Goal: Task Accomplishment & Management: Complete application form

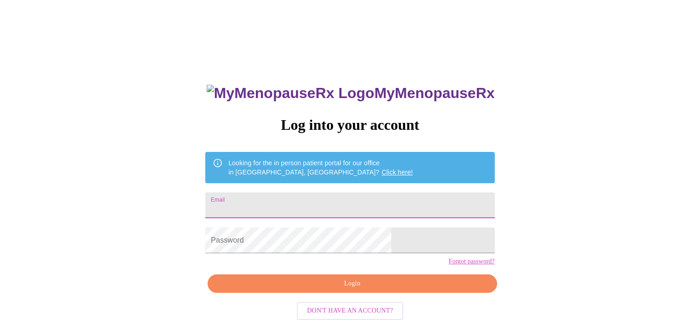
click at [352, 211] on input "Email" at bounding box center [349, 205] width 289 height 26
type input "[EMAIL_ADDRESS][DOMAIN_NAME]"
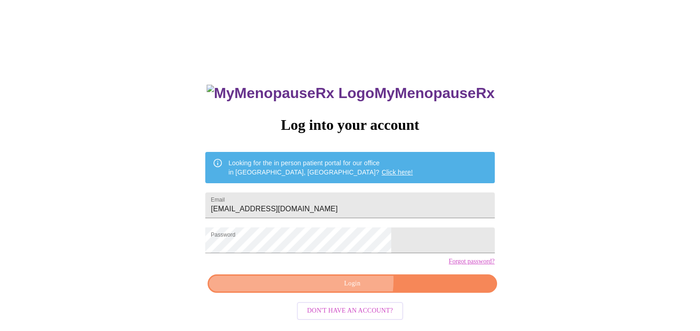
click at [349, 290] on span "Login" at bounding box center [352, 284] width 268 height 12
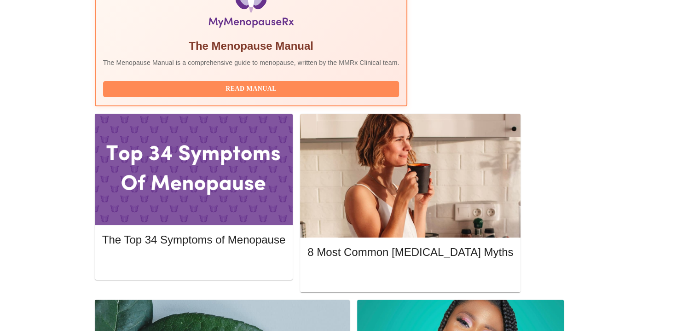
scroll to position [341, 0]
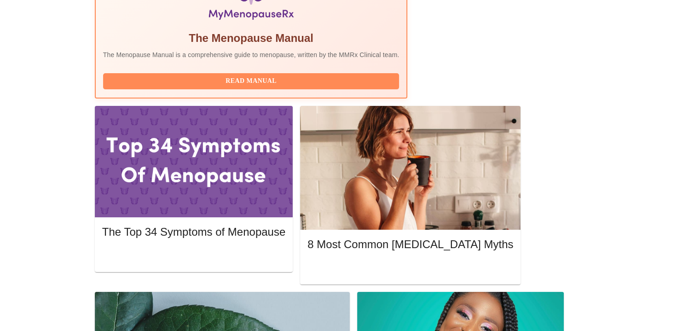
scroll to position [341, 0]
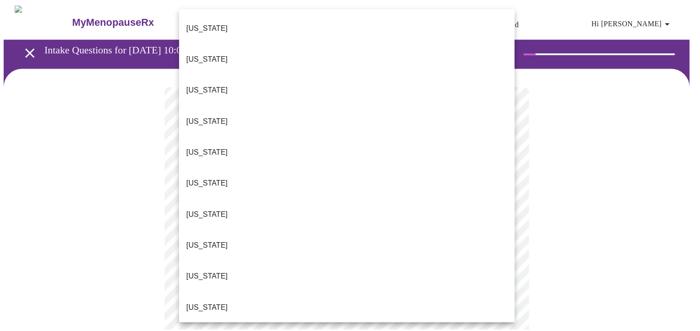
scroll to position [743, 0]
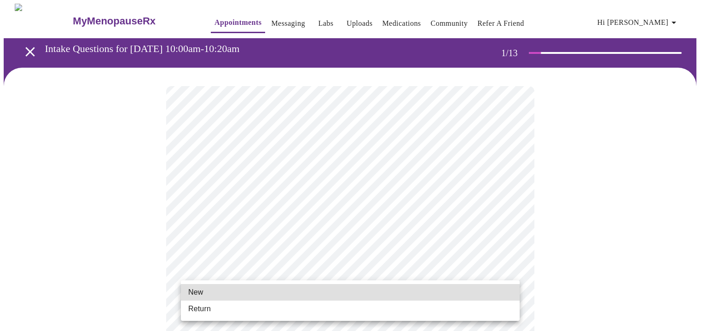
click at [329, 310] on li "Return" at bounding box center [350, 309] width 339 height 17
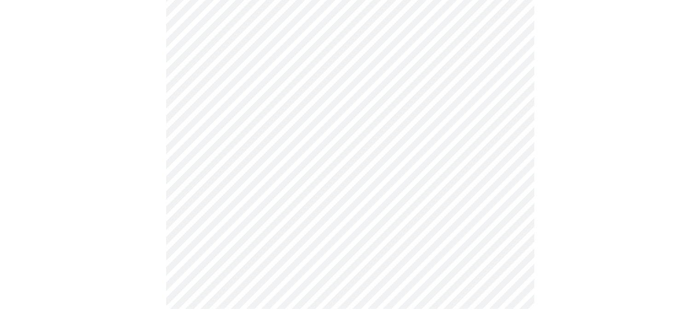
scroll to position [0, 0]
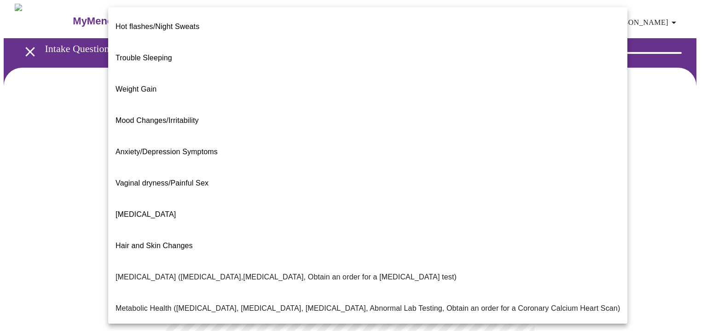
click at [506, 188] on body "MyMenopauseRx Appointments Messaging Labs Uploads Medications Community Refer a…" at bounding box center [354, 280] width 700 height 553
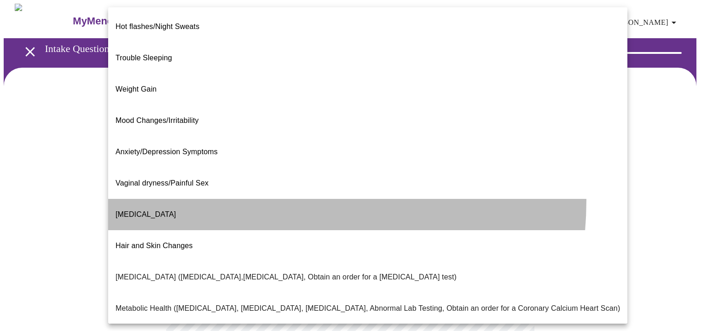
click at [244, 199] on li "[MEDICAL_DATA]" at bounding box center [367, 214] width 519 height 31
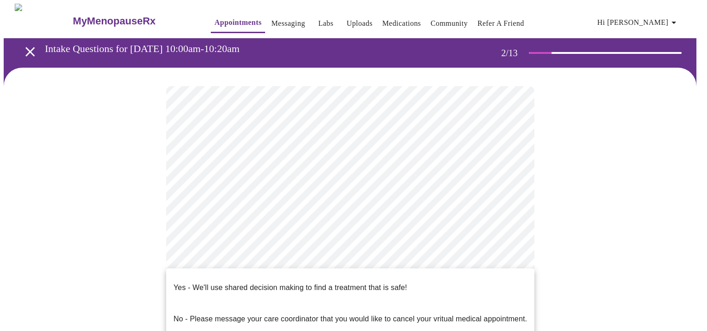
click at [510, 280] on body "MyMenopauseRx Appointments Messaging Labs Uploads Medications Community Refer a…" at bounding box center [354, 277] width 700 height 547
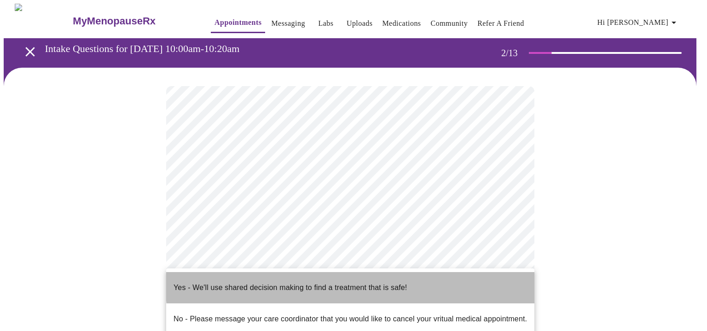
click at [440, 278] on li "Yes - We'll use shared decision making to find a treatment that is safe!" at bounding box center [350, 287] width 368 height 31
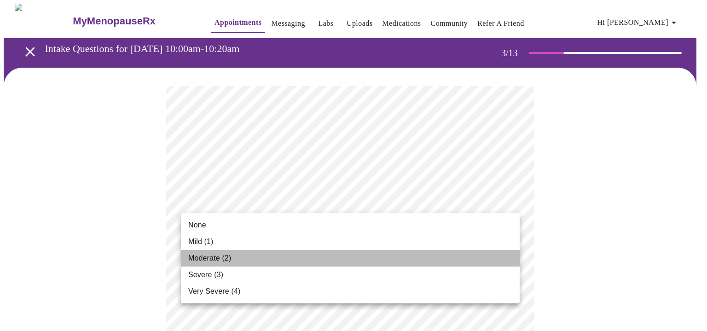
click at [314, 263] on li "Moderate (2)" at bounding box center [350, 258] width 339 height 17
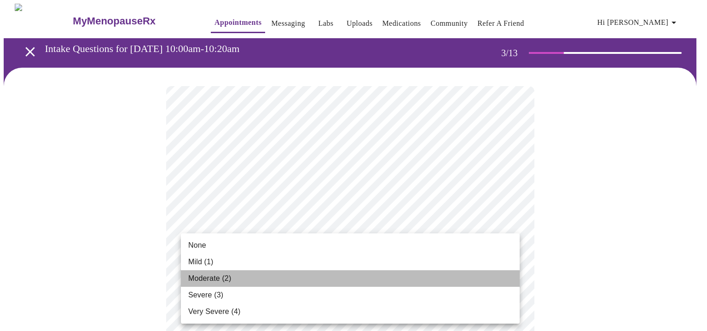
click at [407, 281] on li "Moderate (2)" at bounding box center [350, 278] width 339 height 17
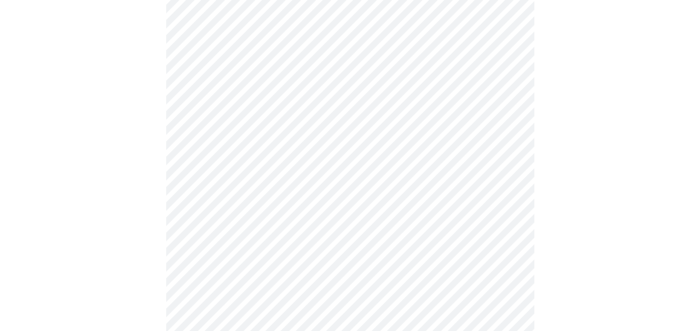
scroll to position [162, 0]
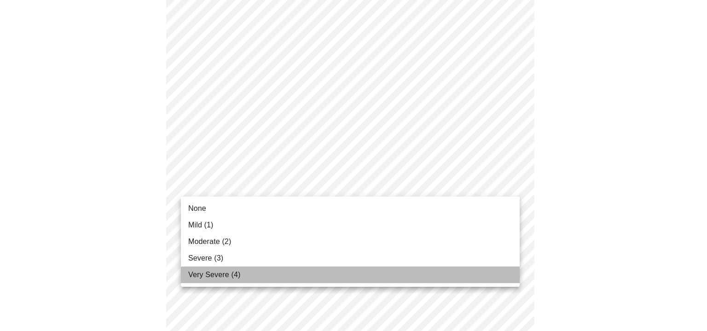
click at [368, 276] on li "Very Severe (4)" at bounding box center [350, 275] width 339 height 17
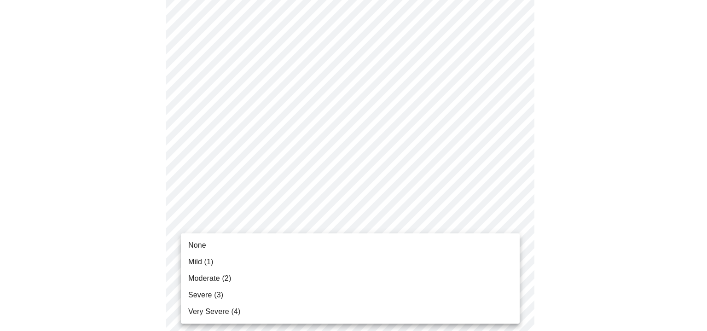
click at [215, 297] on span "Severe (3)" at bounding box center [205, 295] width 35 height 11
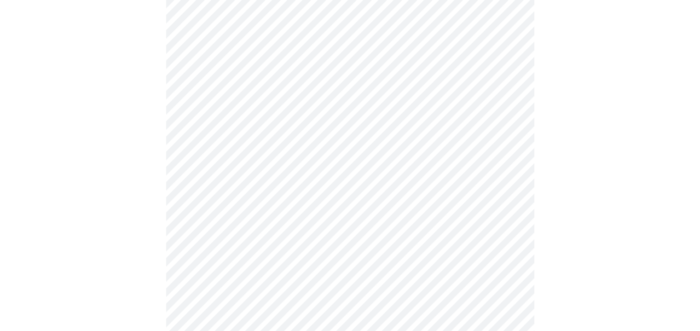
scroll to position [363, 0]
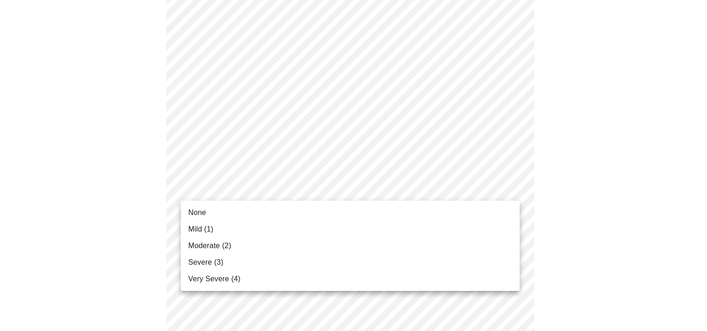
click at [513, 190] on body "MyMenopauseRx Appointments Messaging Labs Uploads Medications Community Refer a…" at bounding box center [354, 227] width 700 height 1173
click at [288, 268] on li "Severe (3)" at bounding box center [350, 262] width 339 height 17
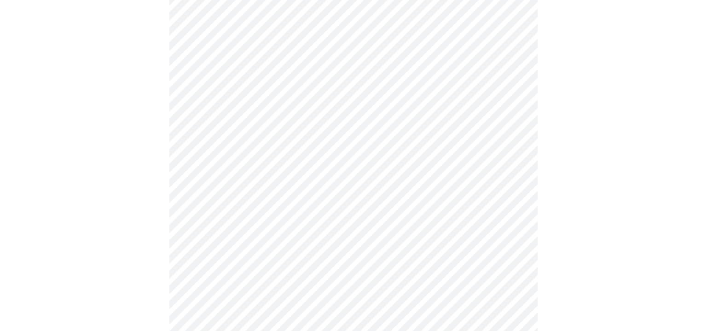
click at [512, 263] on body "MyMenopauseRx Appointments Messaging Labs Uploads Medications Community Refer a…" at bounding box center [354, 221] width 700 height 1160
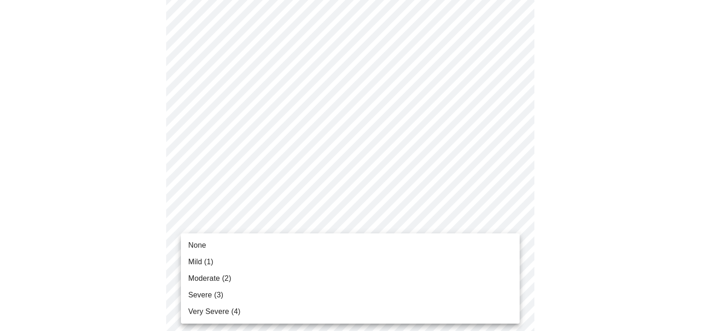
click at [368, 296] on li "Severe (3)" at bounding box center [350, 295] width 339 height 17
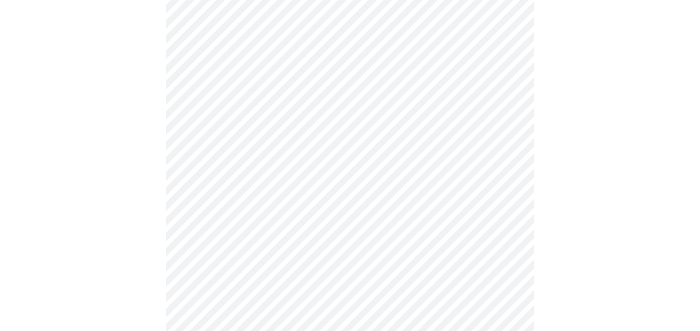
scroll to position [584, 0]
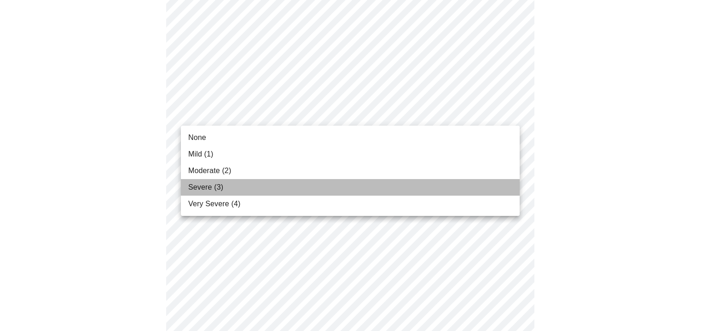
click at [400, 184] on li "Severe (3)" at bounding box center [350, 187] width 339 height 17
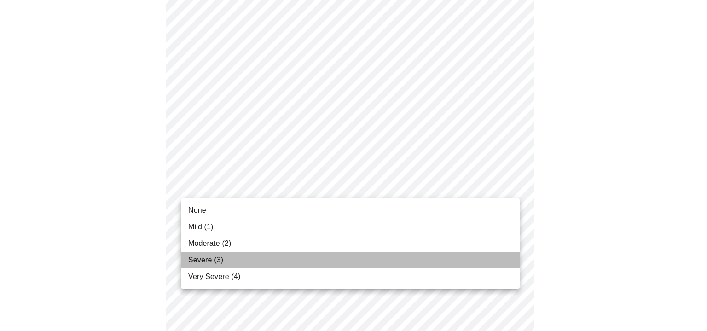
click at [321, 256] on li "Severe (3)" at bounding box center [350, 260] width 339 height 17
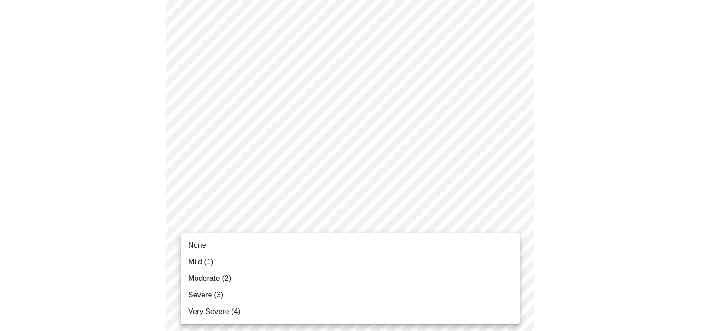
click at [231, 292] on li "Severe (3)" at bounding box center [350, 295] width 339 height 17
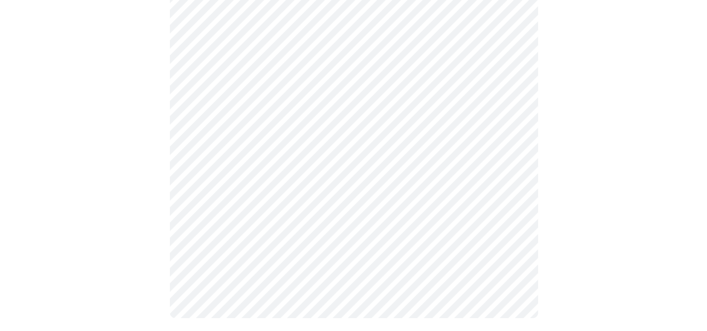
scroll to position [776, 0]
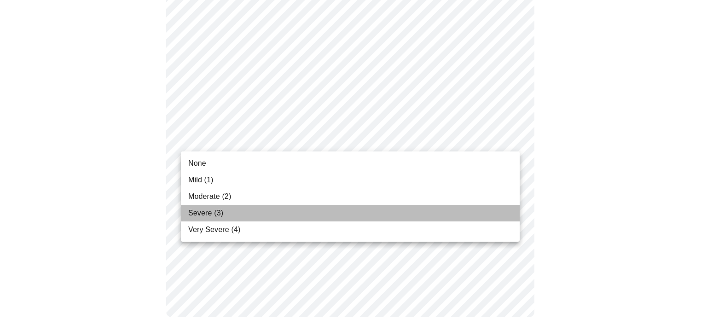
click at [336, 213] on li "Severe (3)" at bounding box center [350, 213] width 339 height 17
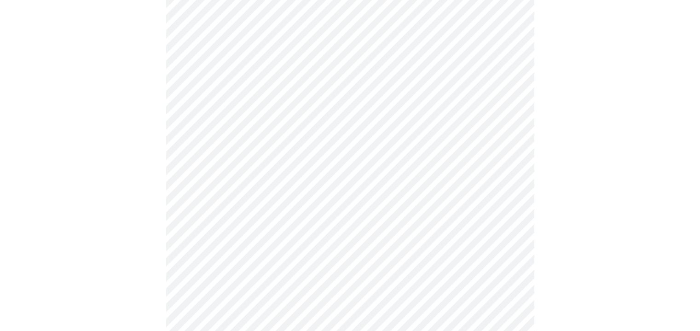
scroll to position [346, 0]
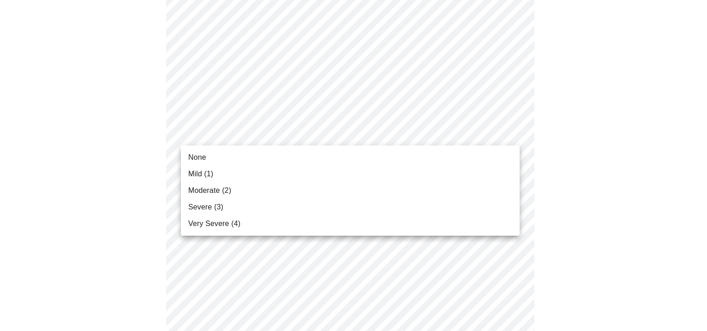
click at [512, 134] on body "MyMenopauseRx Appointments Messaging Labs Uploads Medications Community Refer a…" at bounding box center [354, 205] width 700 height 1095
click at [388, 191] on li "Moderate (2)" at bounding box center [350, 190] width 339 height 17
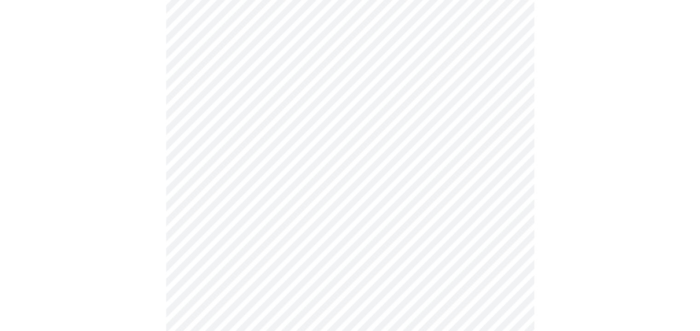
scroll to position [454, 0]
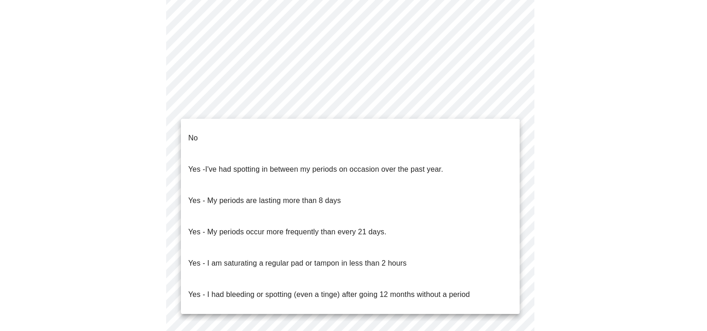
click at [514, 108] on body "MyMenopauseRx Appointments Messaging Labs Uploads Medications Community Refer a…" at bounding box center [354, 3] width 700 height 908
click at [488, 129] on li "No" at bounding box center [350, 137] width 339 height 31
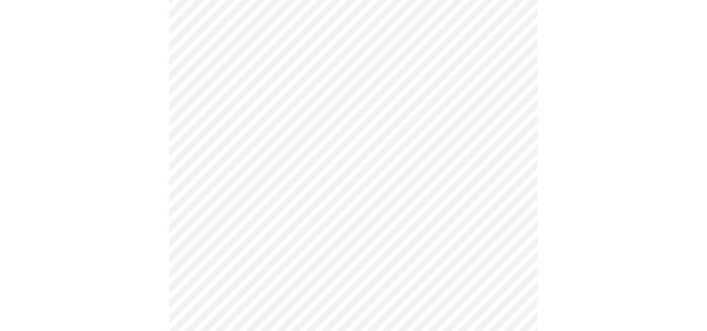
click at [512, 174] on body "MyMenopauseRx Appointments Messaging Labs Uploads Medications Community Refer a…" at bounding box center [354, 0] width 700 height 902
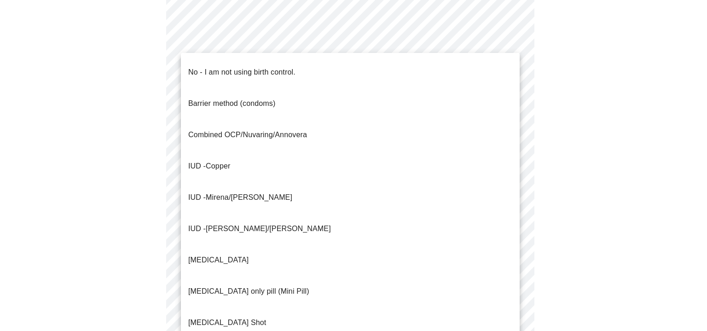
click at [412, 65] on li "No - I am not using birth control." at bounding box center [350, 72] width 339 height 31
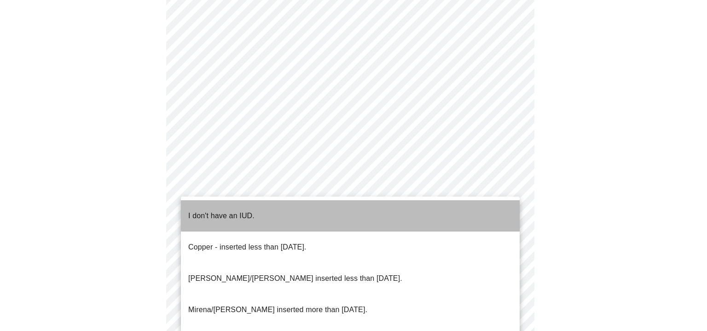
click at [422, 209] on li "I don't have an IUD." at bounding box center [350, 215] width 339 height 31
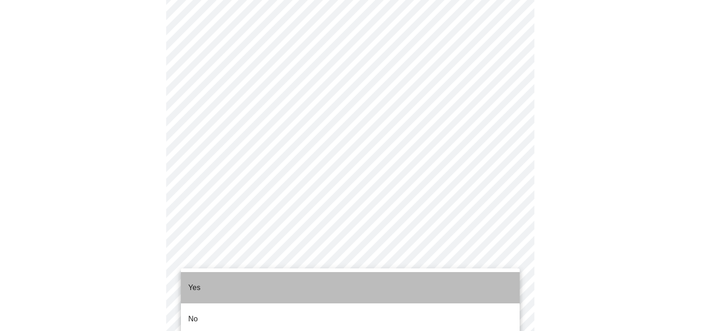
click at [399, 285] on li "Yes" at bounding box center [350, 287] width 339 height 31
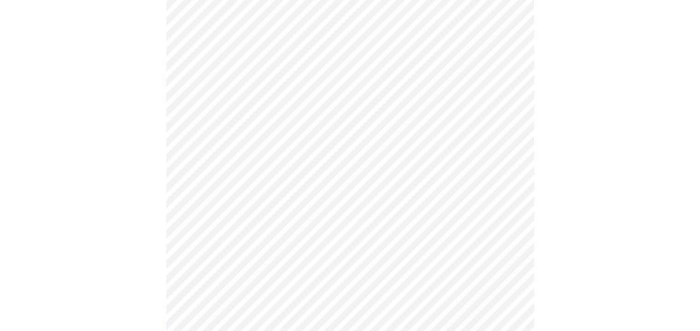
scroll to position [2486, 0]
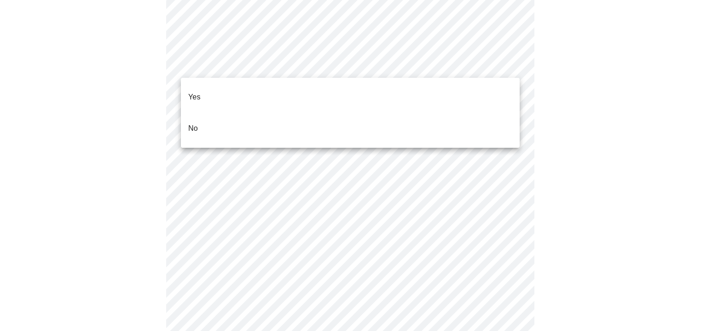
click at [450, 116] on li "No" at bounding box center [350, 128] width 339 height 31
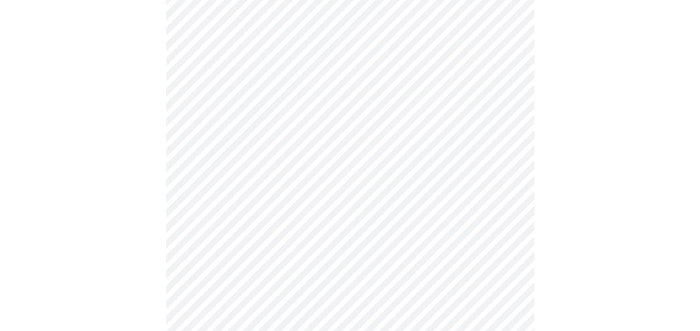
scroll to position [204, 0]
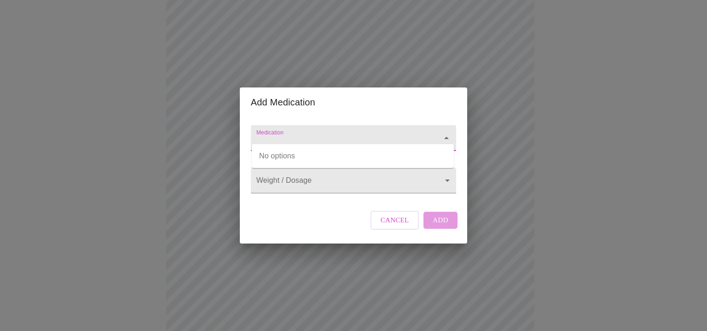
click at [279, 139] on input "Medication" at bounding box center [341, 142] width 172 height 17
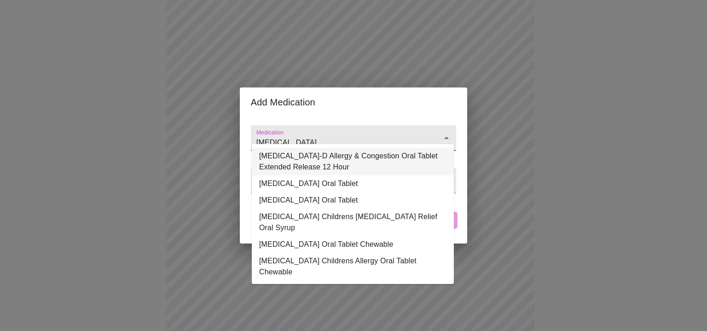
click at [308, 158] on li "[MEDICAL_DATA]-D Allergy & Congestion Oral Tablet Extended Release 12 Hour" at bounding box center [353, 162] width 202 height 28
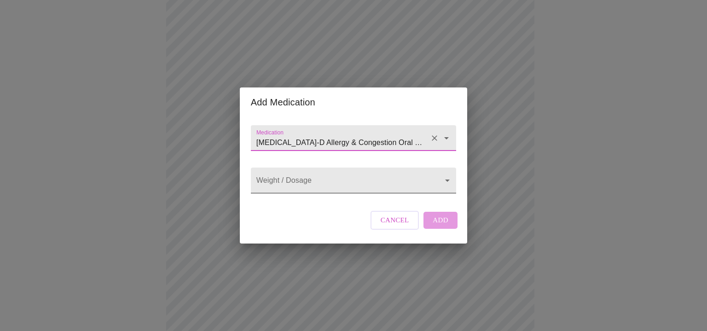
type input "[MEDICAL_DATA]-D Allergy & Congestion Oral Tablet Extended Release 12 Hour"
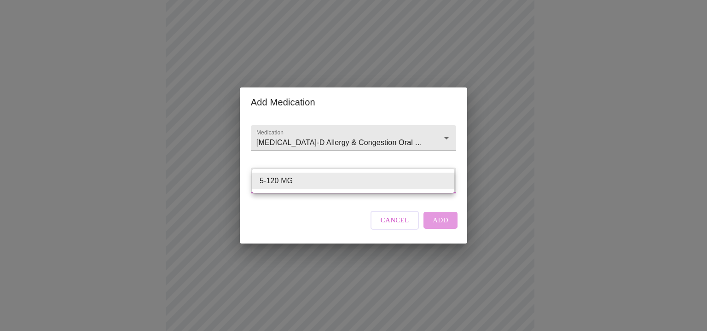
click at [443, 181] on body "MyMenopauseRx Appointments Messaging Labs Uploads Medications Community Refer a…" at bounding box center [354, 245] width 700 height 893
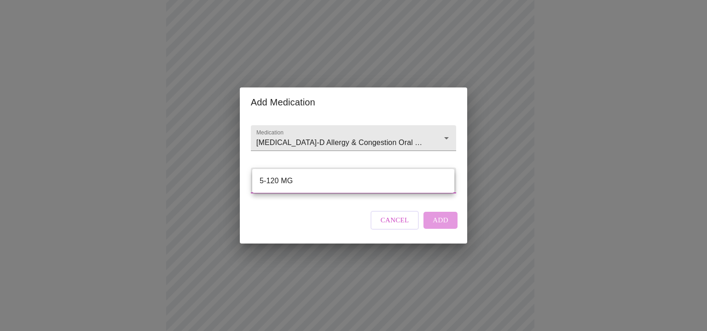
click at [328, 183] on li "5-120 MG" at bounding box center [353, 181] width 202 height 17
type input "5-120 MG"
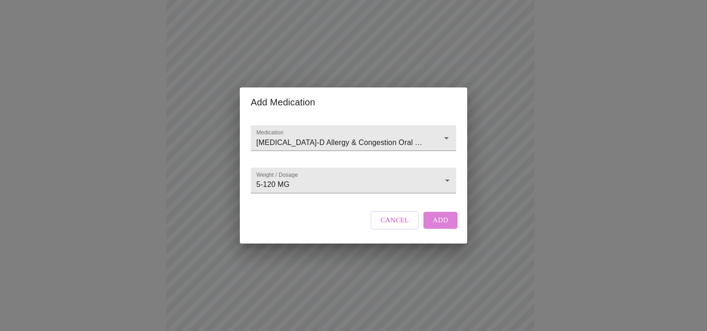
click at [449, 228] on button "Add" at bounding box center [441, 220] width 34 height 17
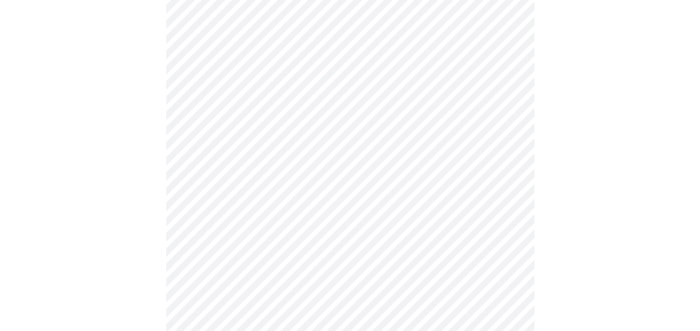
scroll to position [603, 0]
